Goal: Task Accomplishment & Management: Complete application form

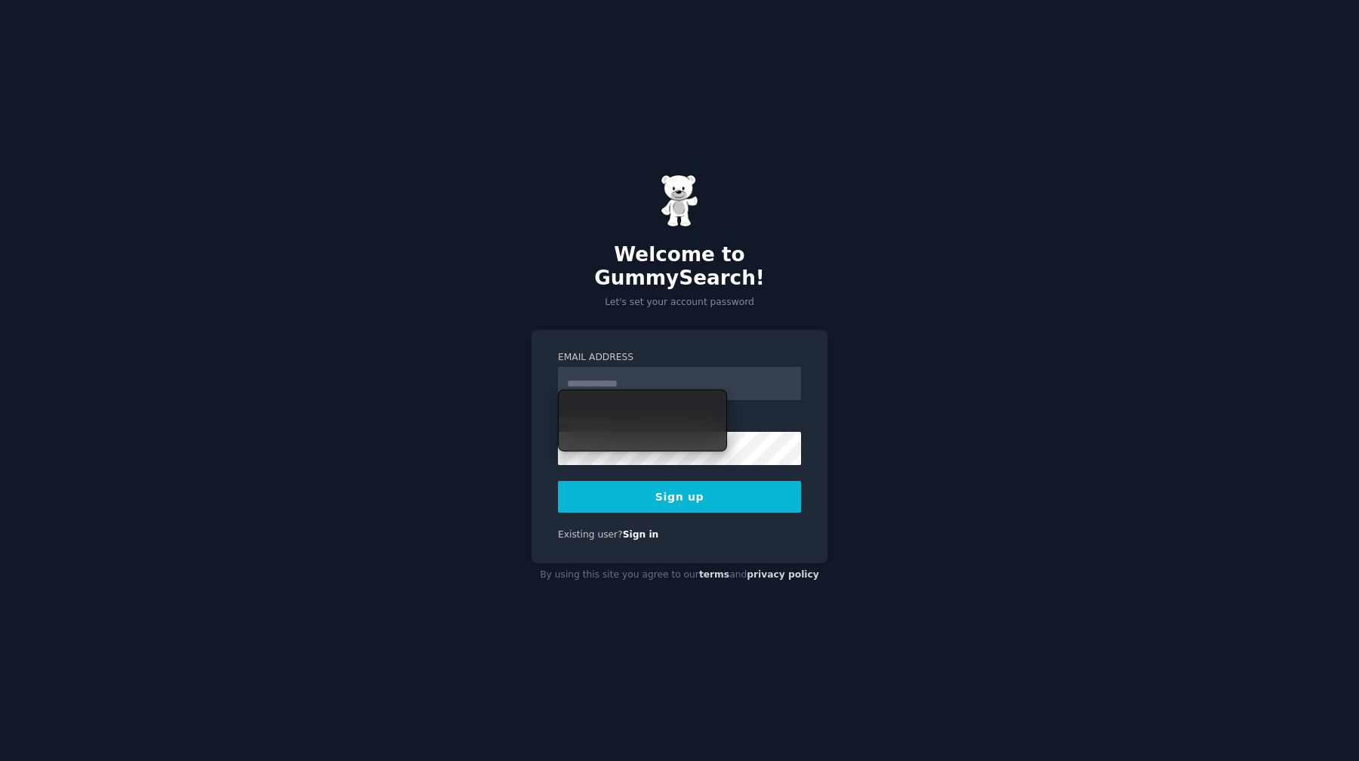
click at [573, 351] on label "Email Address" at bounding box center [679, 358] width 243 height 14
click at [573, 367] on input "Email Address" at bounding box center [679, 383] width 243 height 33
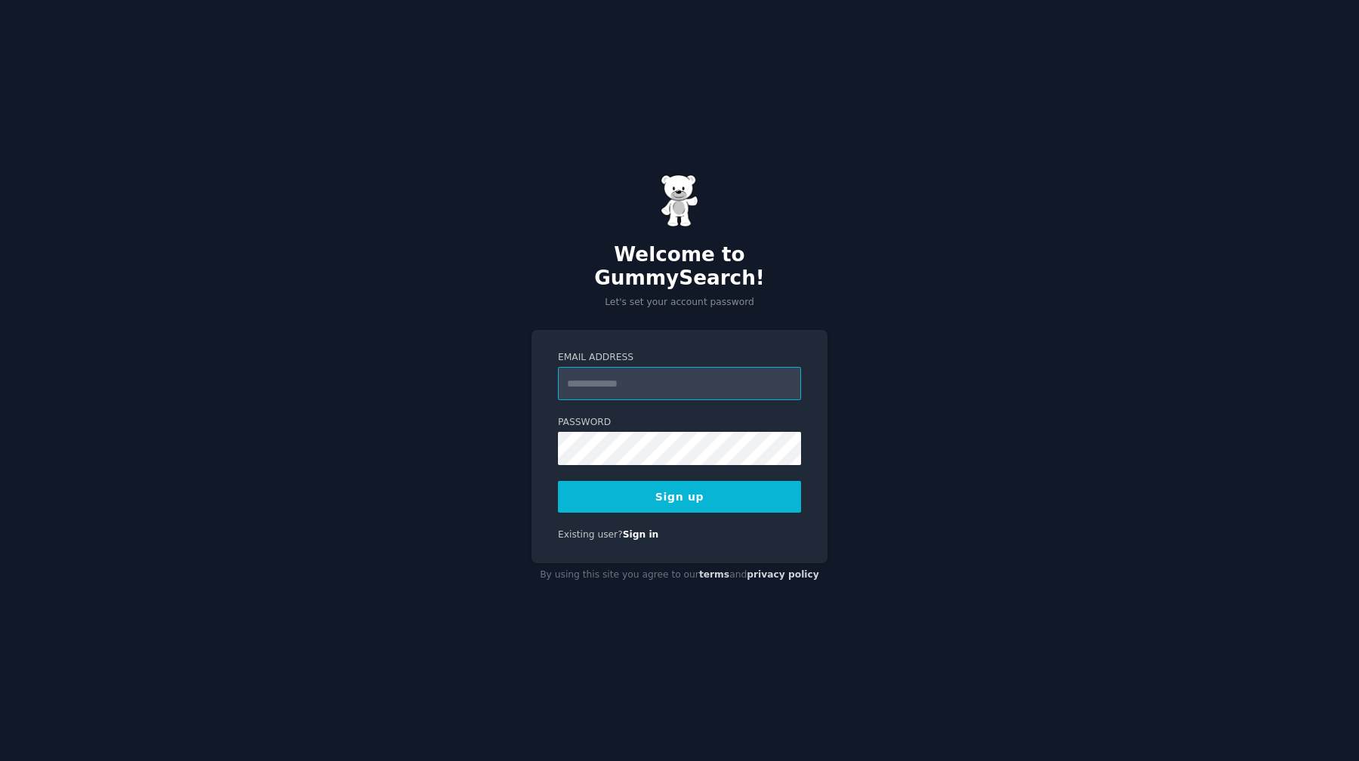
click at [617, 377] on input "Email Address" at bounding box center [679, 383] width 243 height 33
type input "**********"
click at [558, 481] on button "Sign up" at bounding box center [679, 497] width 243 height 32
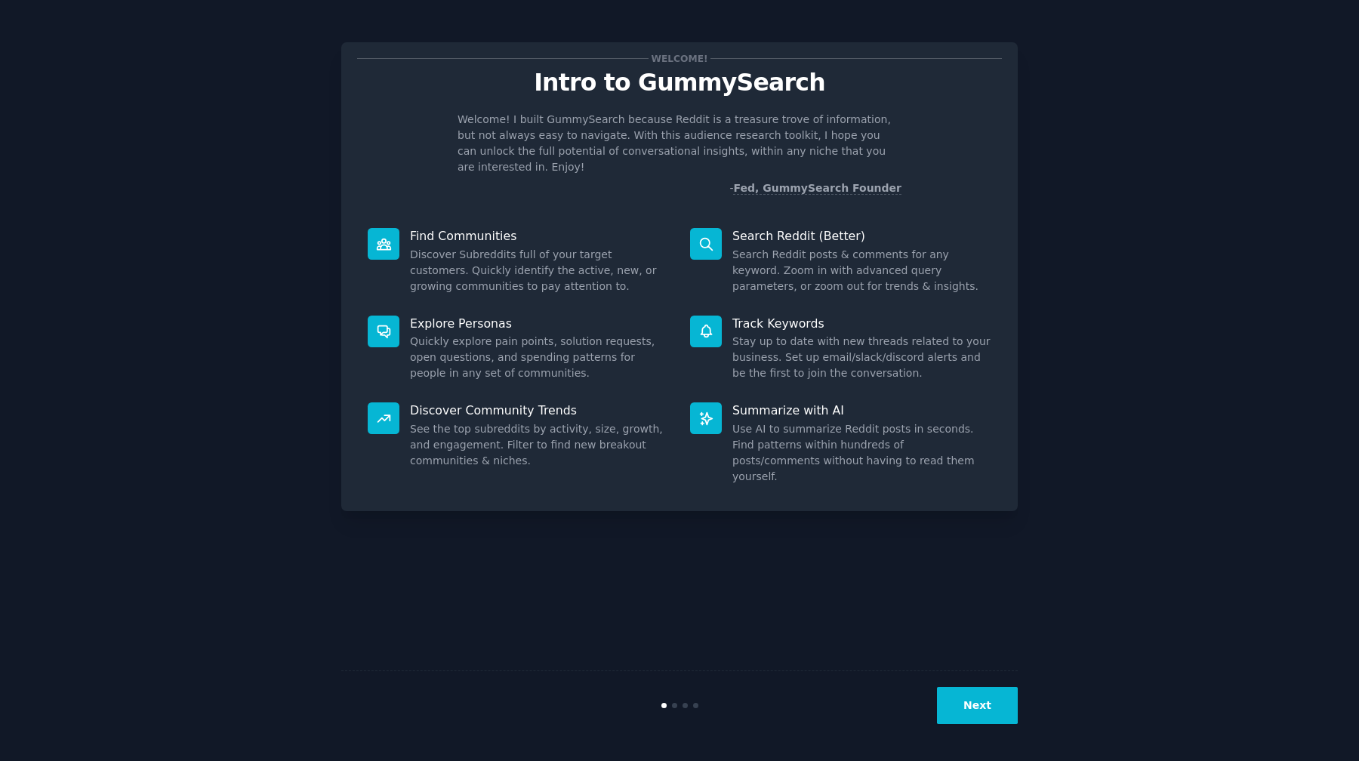
click at [971, 712] on button "Next" at bounding box center [977, 705] width 81 height 37
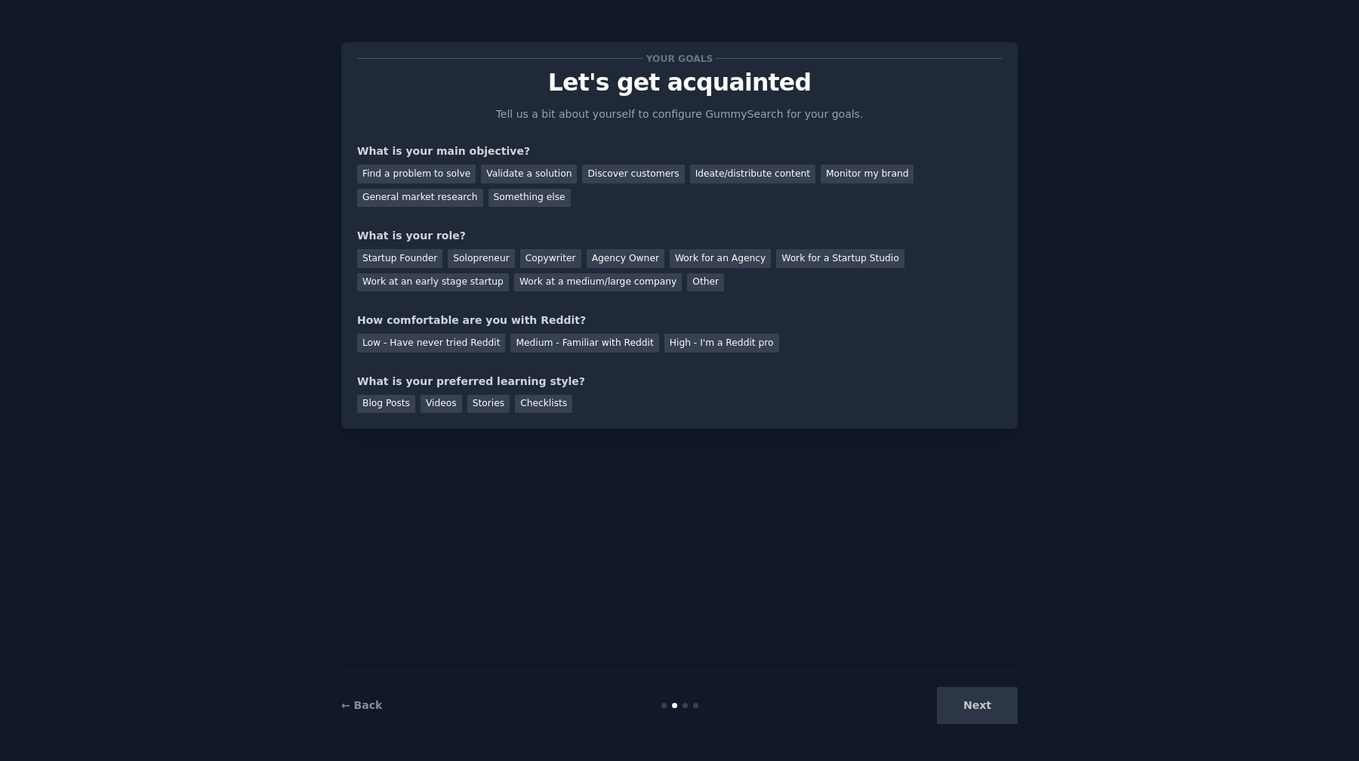
click at [371, 694] on div "← Back Next" at bounding box center [679, 704] width 676 height 69
click at [370, 697] on div "← Back Next" at bounding box center [679, 704] width 676 height 69
click at [358, 702] on link "← Back" at bounding box center [361, 705] width 41 height 12
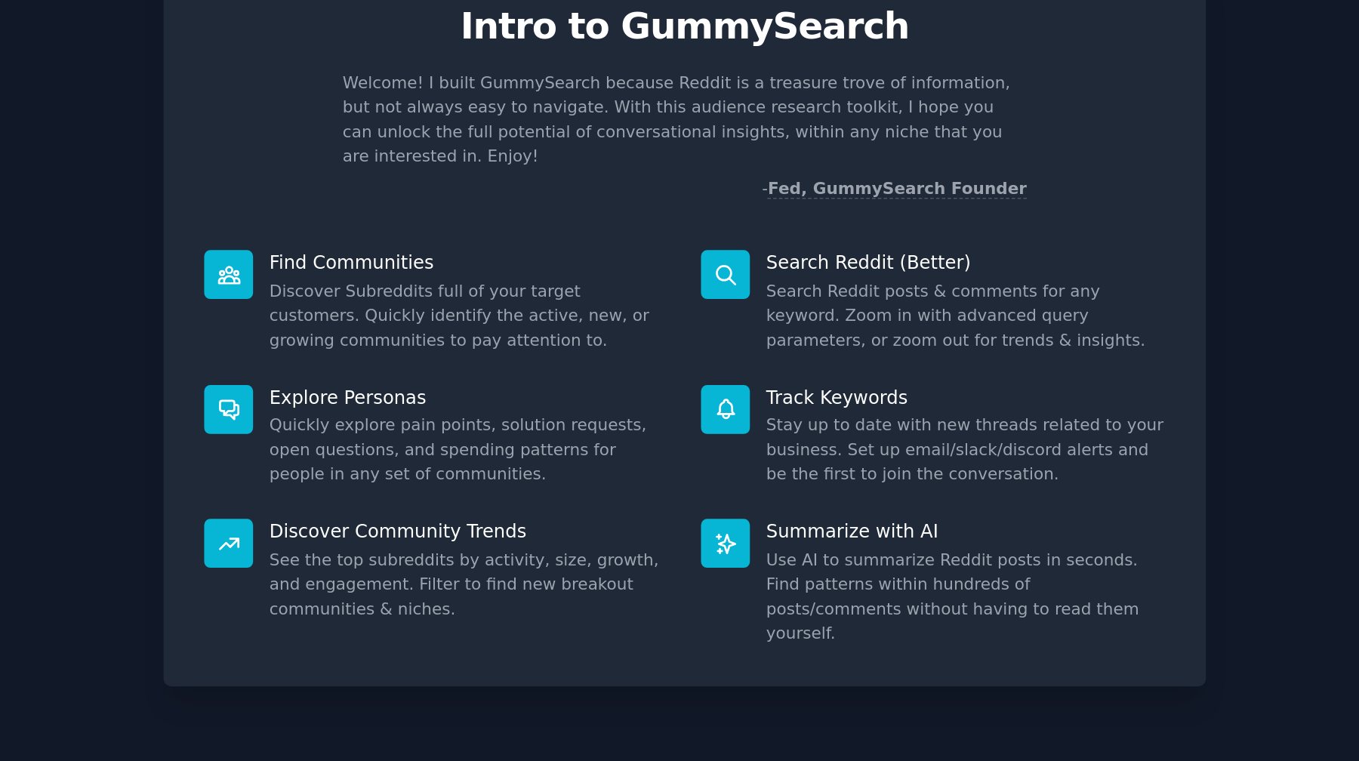
click at [759, 125] on p "Welcome! I built GummySearch because Reddit is a treasure trove of information,…" at bounding box center [679, 143] width 444 height 63
click at [750, 127] on div at bounding box center [750, 127] width 0 height 0
click at [710, 97] on div "Welcome! Intro to GummySearch Welcome! I built GummySearch because Reddit is a …" at bounding box center [679, 127] width 645 height 138
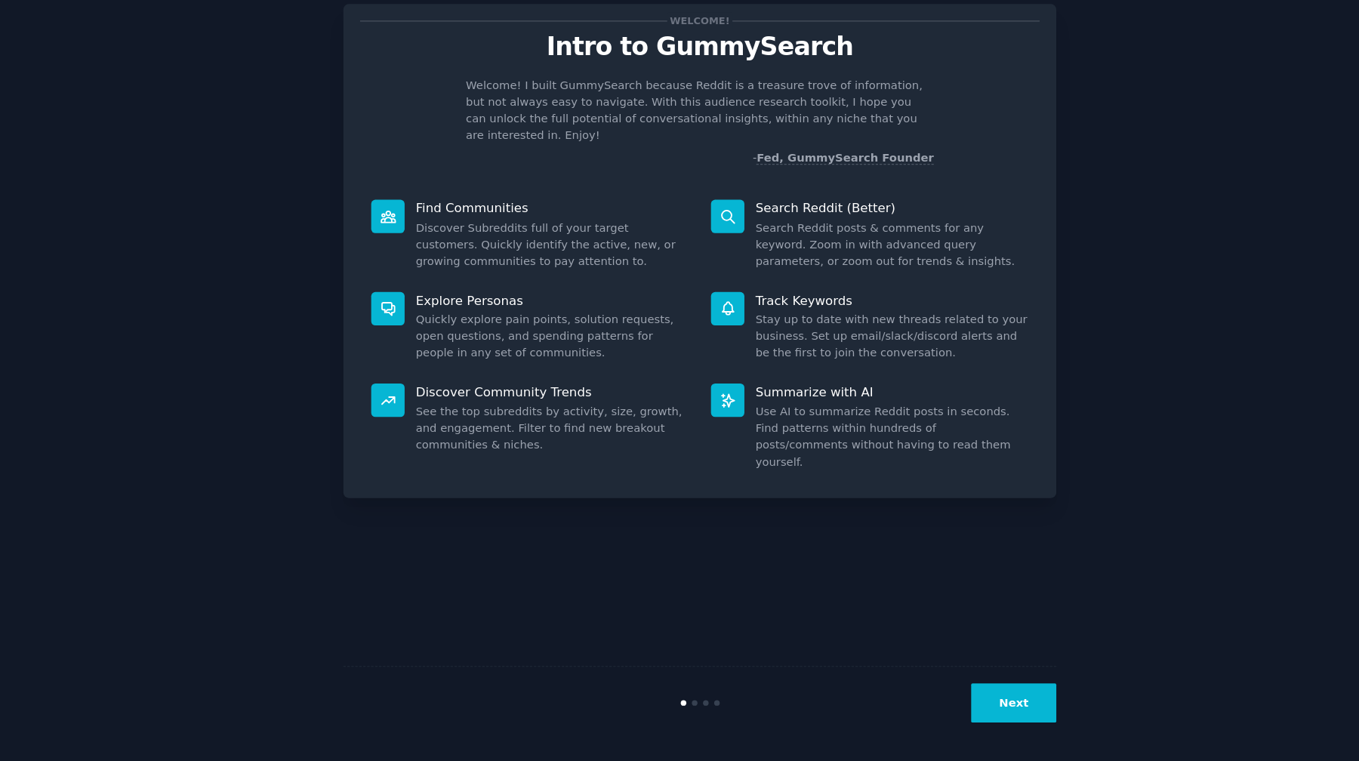
click at [962, 698] on button "Next" at bounding box center [977, 705] width 81 height 37
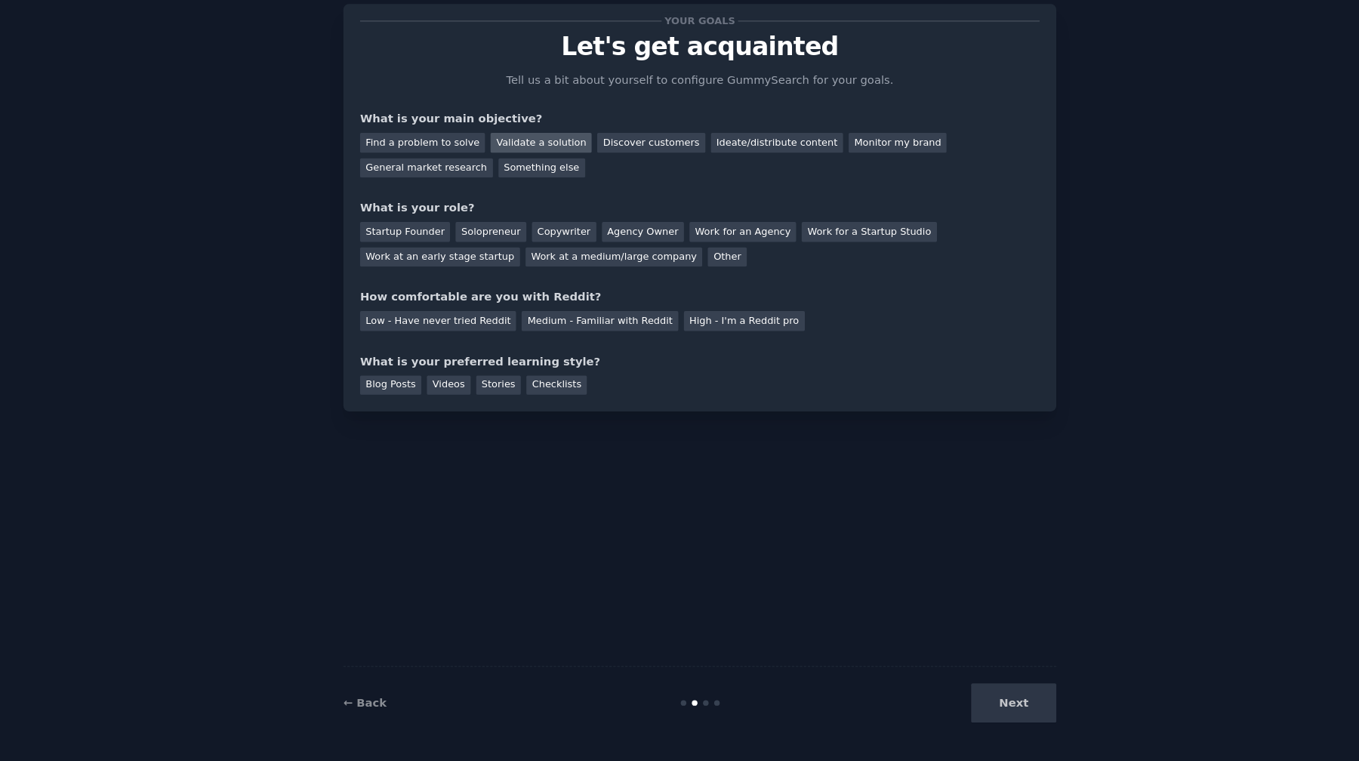
click at [535, 181] on div "Validate a solution" at bounding box center [529, 174] width 96 height 19
click at [635, 175] on div "Discover customers" at bounding box center [633, 174] width 102 height 19
click at [516, 171] on div "Validate a solution" at bounding box center [529, 174] width 96 height 19
click at [429, 202] on div "General market research" at bounding box center [420, 198] width 126 height 19
click at [492, 171] on div "Validate a solution" at bounding box center [529, 174] width 96 height 19
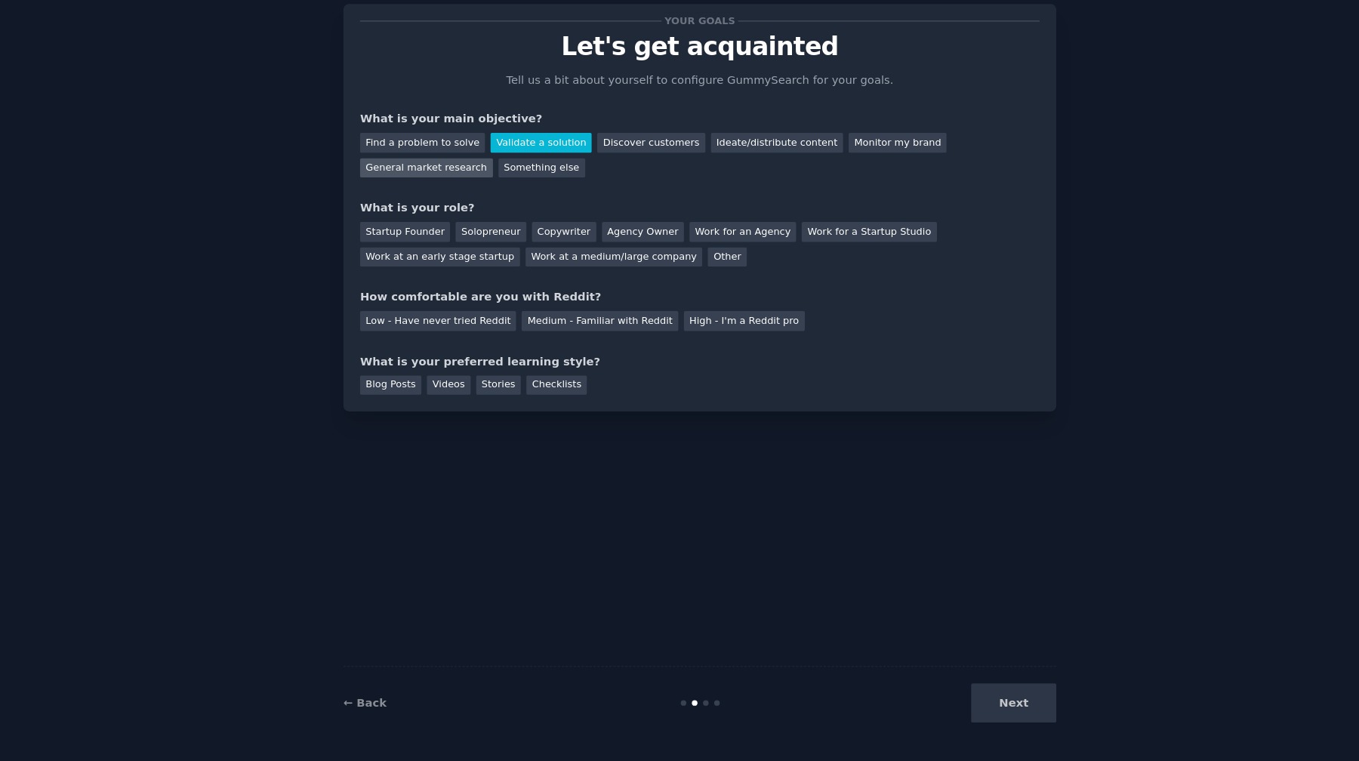
click at [430, 206] on div "General market research" at bounding box center [420, 198] width 126 height 19
click at [481, 258] on div "Solopreneur" at bounding box center [481, 258] width 66 height 19
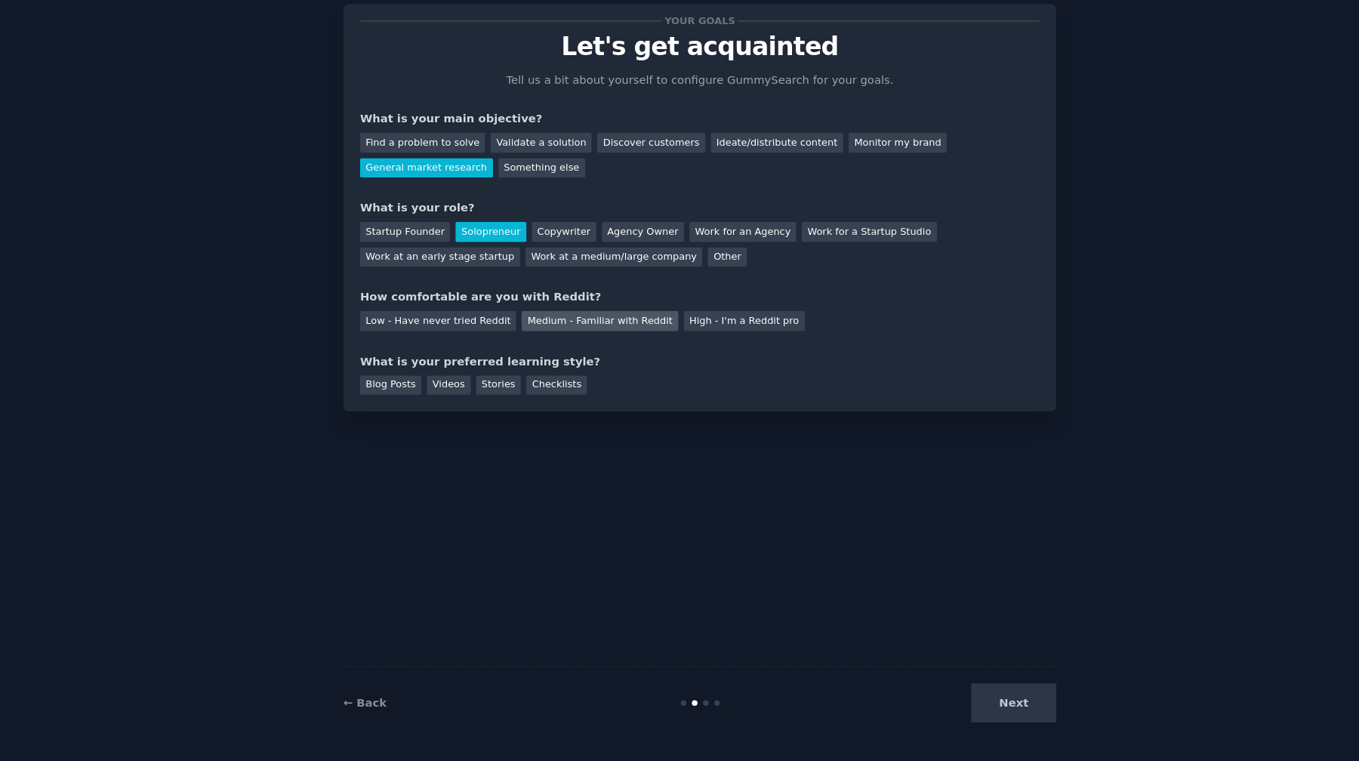
click at [533, 344] on div "Medium - Familiar with Reddit" at bounding box center [584, 343] width 148 height 19
click at [393, 408] on div "Blog Posts" at bounding box center [386, 404] width 58 height 19
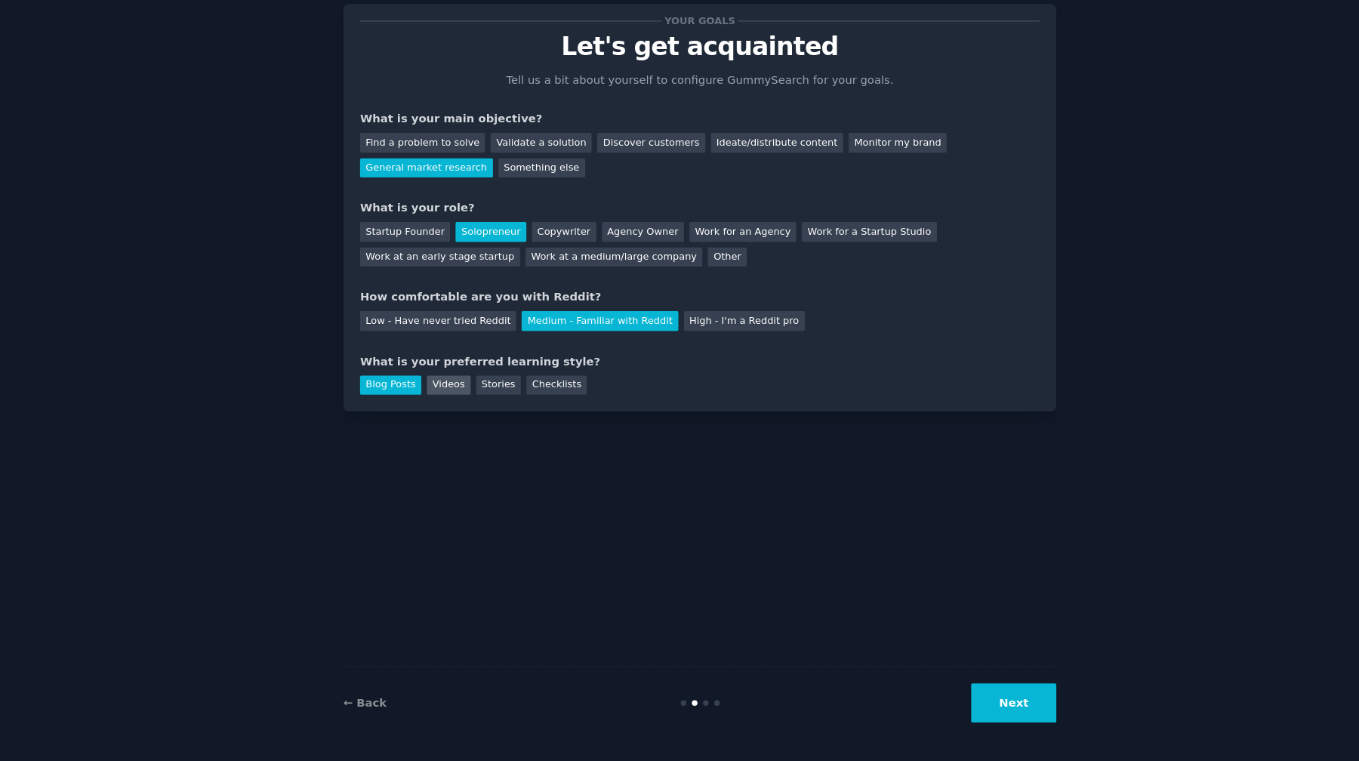
click at [457, 401] on div "Videos" at bounding box center [441, 404] width 42 height 19
click at [497, 401] on div "Stories" at bounding box center [488, 404] width 42 height 19
click at [537, 401] on div "Checklists" at bounding box center [543, 404] width 57 height 19
click at [403, 405] on div "Blog Posts" at bounding box center [386, 404] width 58 height 19
click at [991, 710] on button "Next" at bounding box center [977, 705] width 81 height 37
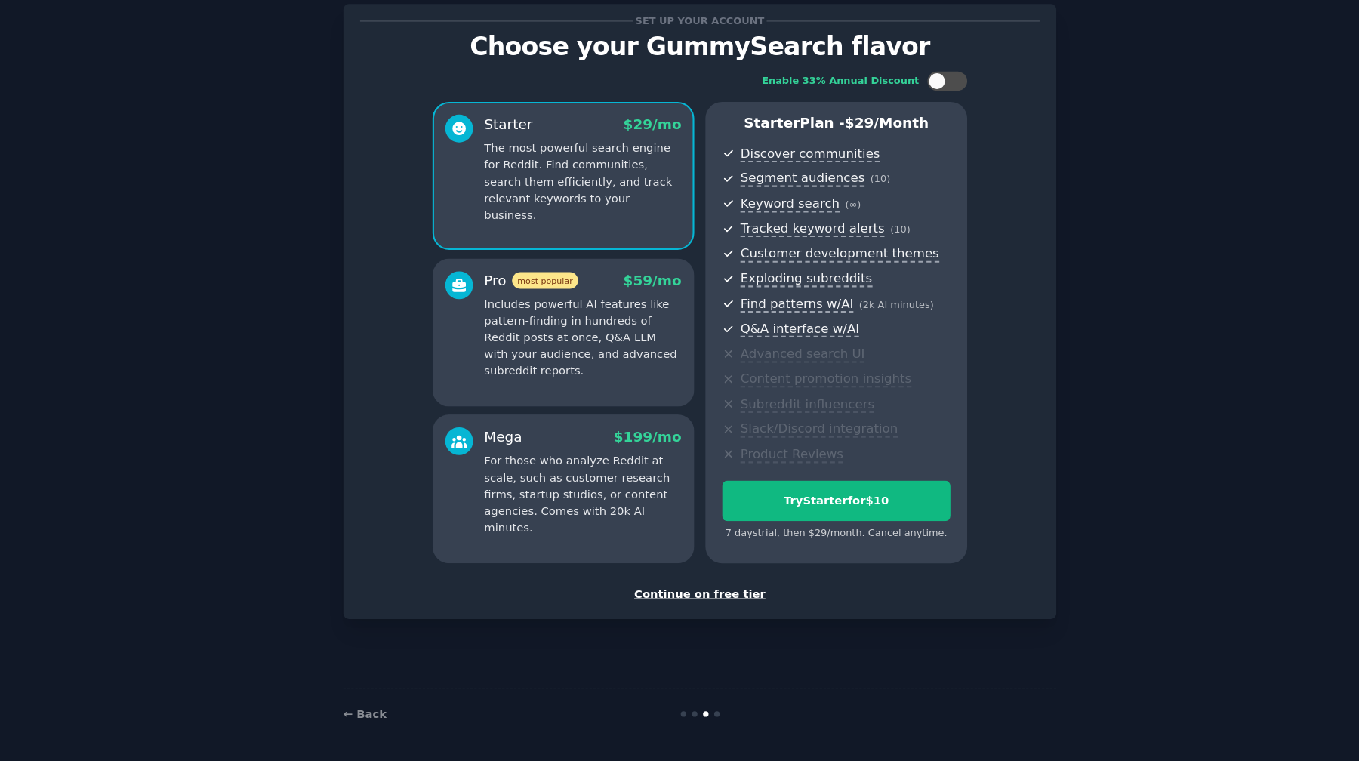
click at [689, 600] on div "Continue on free tier" at bounding box center [679, 602] width 645 height 16
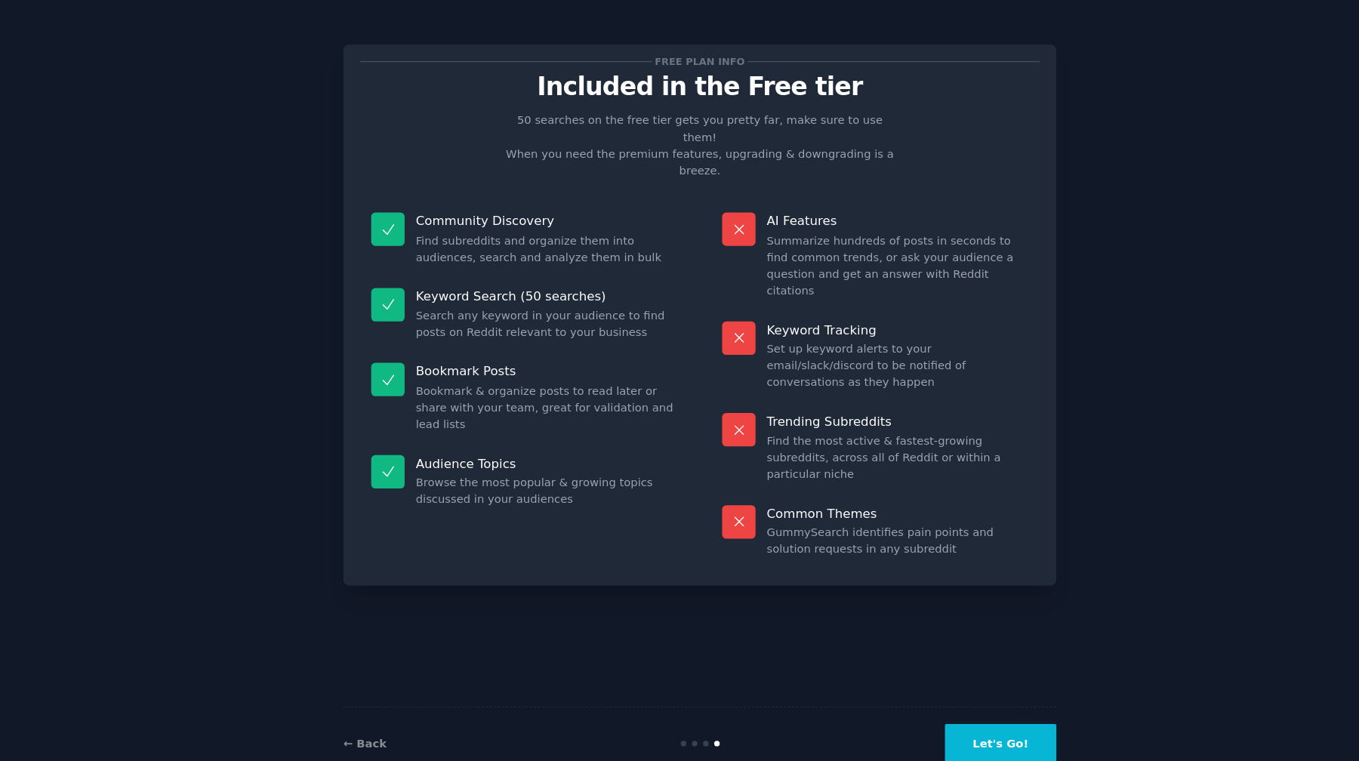
click at [982, 704] on button "Let's Go!" at bounding box center [965, 705] width 106 height 37
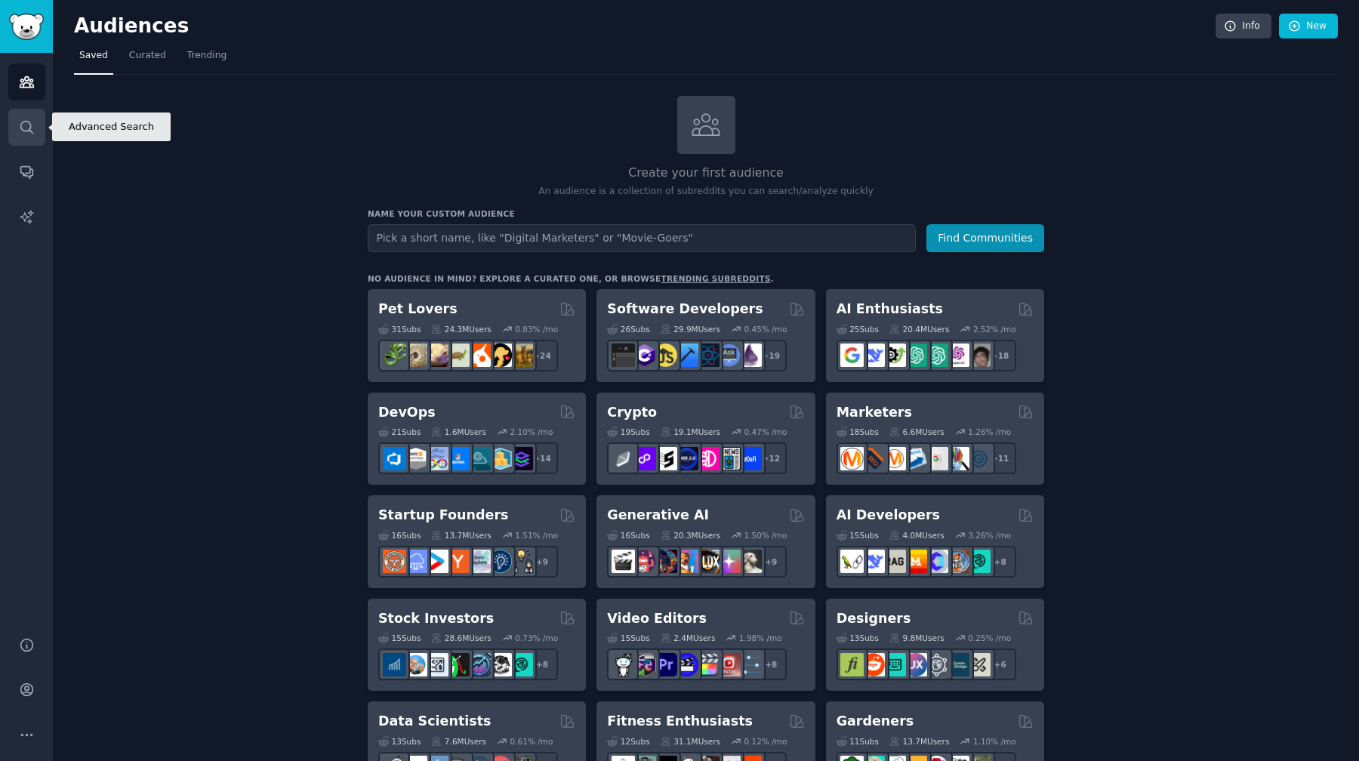
click at [26, 112] on link "Search" at bounding box center [26, 127] width 37 height 37
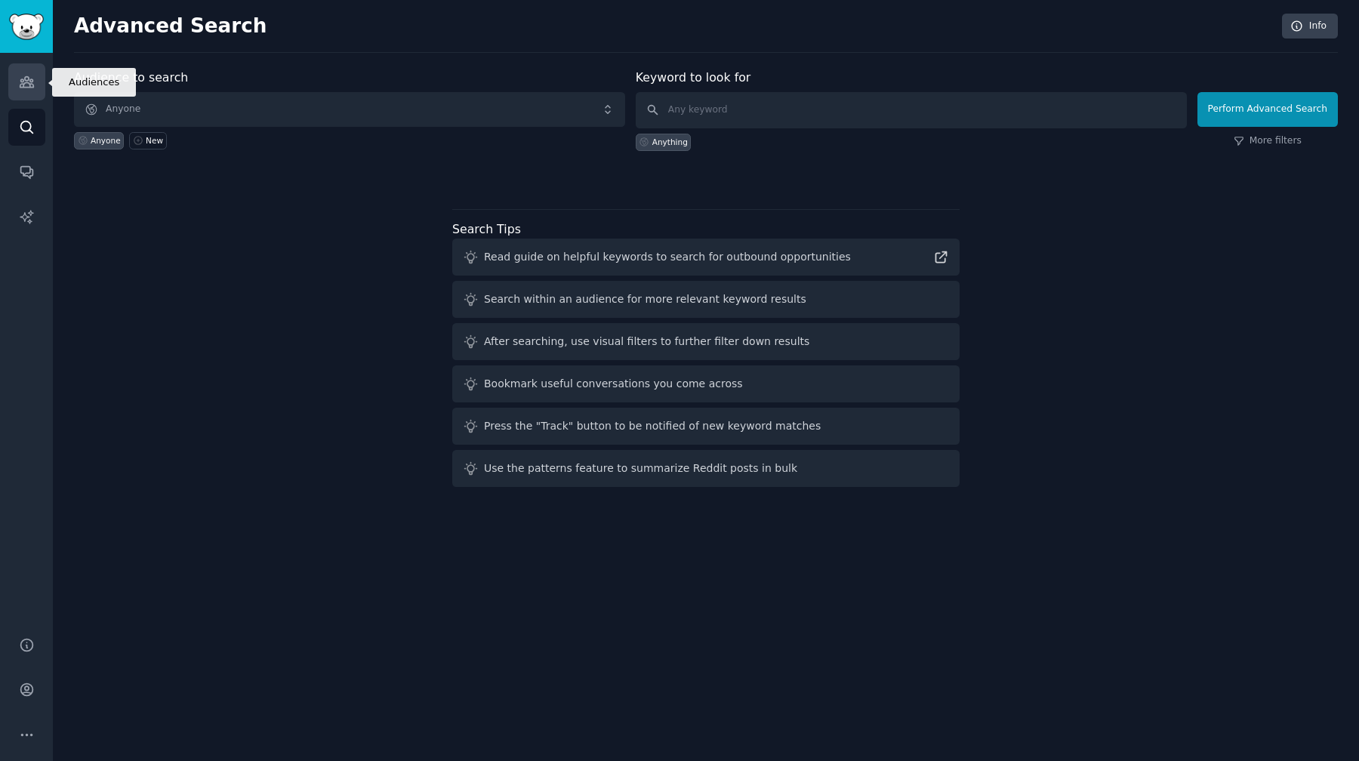
click at [29, 94] on link "Audiences" at bounding box center [26, 81] width 37 height 37
